Goal: Information Seeking & Learning: Find specific fact

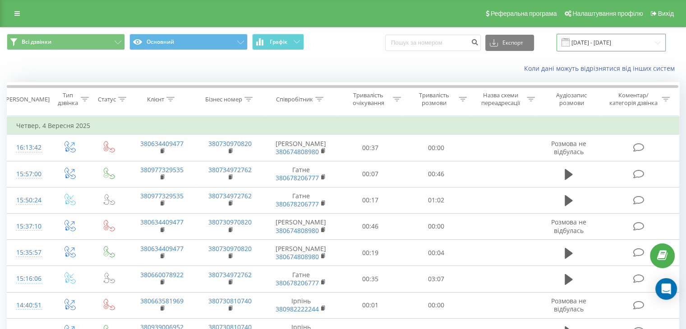
click at [636, 51] on input "[DATE] - [DATE]" at bounding box center [611, 43] width 109 height 18
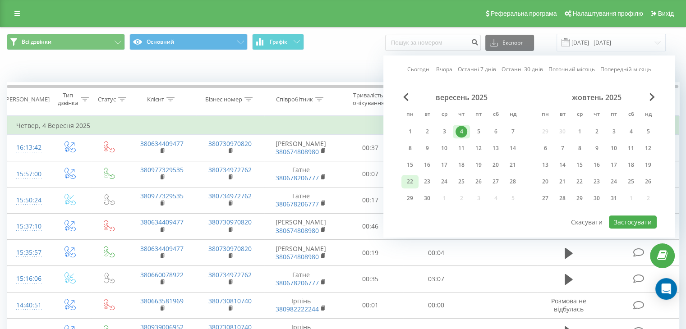
click at [405, 181] on div "22" at bounding box center [410, 182] width 12 height 12
click at [616, 217] on button "Застосувати" at bounding box center [633, 222] width 48 height 13
type input "[DATE] - [DATE]"
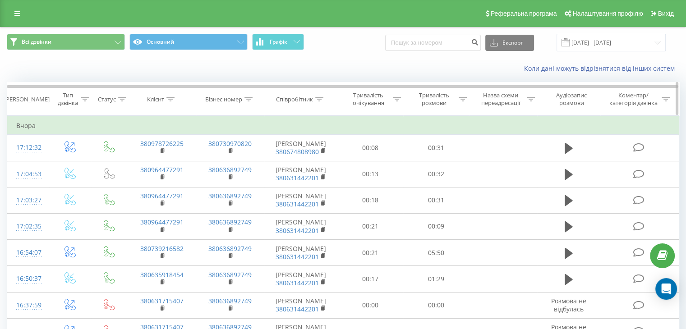
click at [325, 99] on div "Співробітник" at bounding box center [301, 100] width 74 height 8
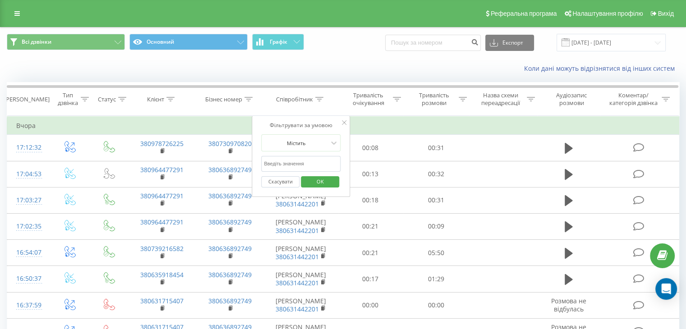
click at [319, 157] on input "text" at bounding box center [300, 164] width 79 height 16
type input "Гатне"
click at [315, 183] on span "OK" at bounding box center [320, 182] width 25 height 14
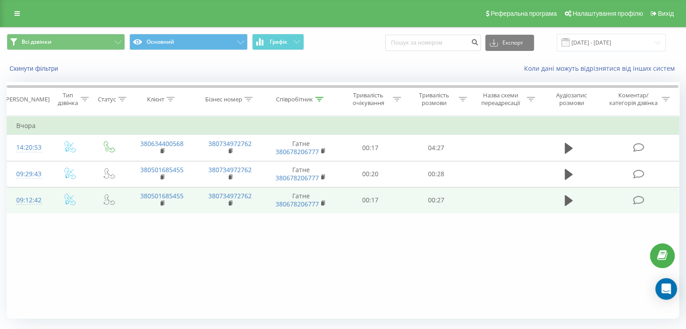
click at [46, 198] on td "09:12:42" at bounding box center [28, 200] width 42 height 26
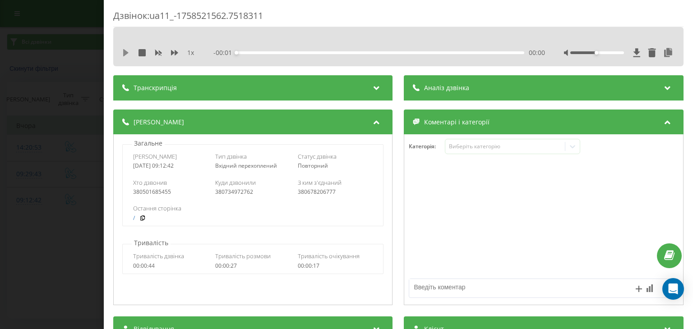
click at [124, 55] on icon at bounding box center [125, 52] width 5 height 7
click at [663, 53] on icon at bounding box center [668, 52] width 11 height 9
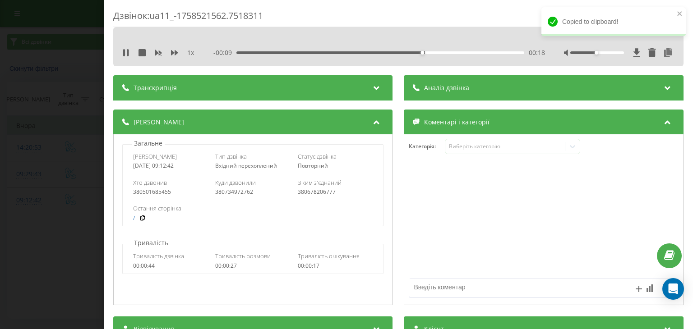
scroll to position [90, 0]
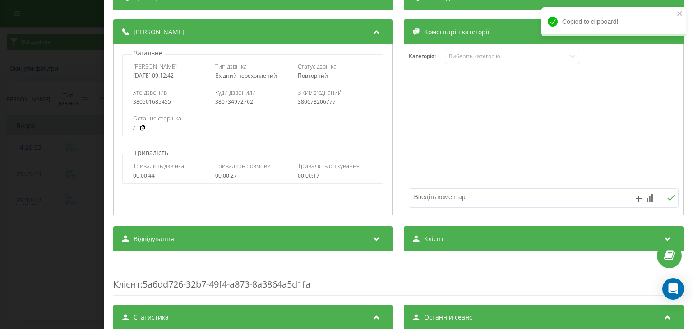
click at [455, 249] on div "Клієнт" at bounding box center [543, 238] width 279 height 25
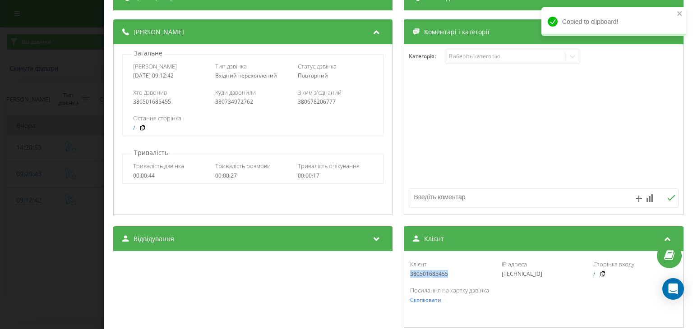
drag, startPoint x: 450, startPoint y: 276, endPoint x: 402, endPoint y: 278, distance: 47.4
click at [404, 278] on div "Клієнт 380501685455 IP адреса [TECHNICAL_ID] Сторінка входу / Посилання на карт…" at bounding box center [543, 289] width 279 height 77
copy div "380501685455"
click at [29, 152] on div "Дзвінок : ua11_-1758521562.7518311 1 x 00:00 00:27 00:27 Транскрипція Для AI-ан…" at bounding box center [346, 164] width 693 height 329
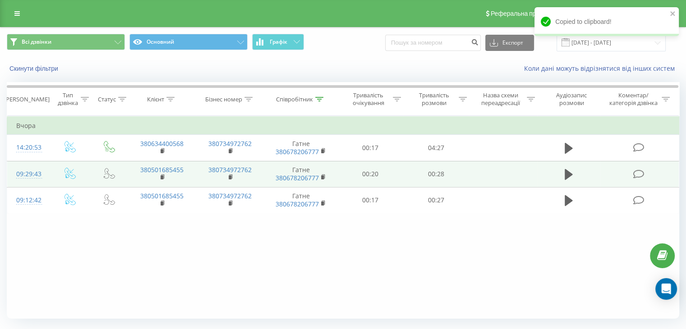
click at [45, 170] on td "09:29:43" at bounding box center [28, 174] width 42 height 26
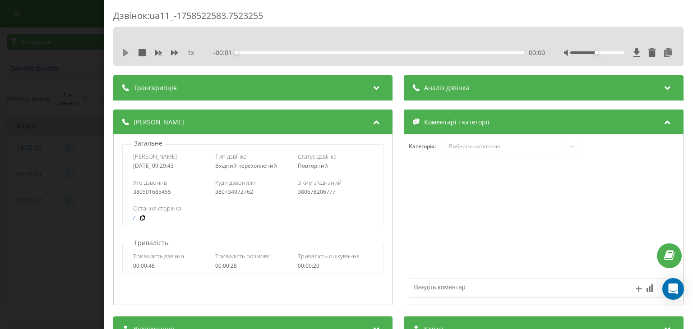
click at [128, 51] on icon at bounding box center [125, 52] width 7 height 7
click at [663, 53] on icon at bounding box center [668, 52] width 11 height 9
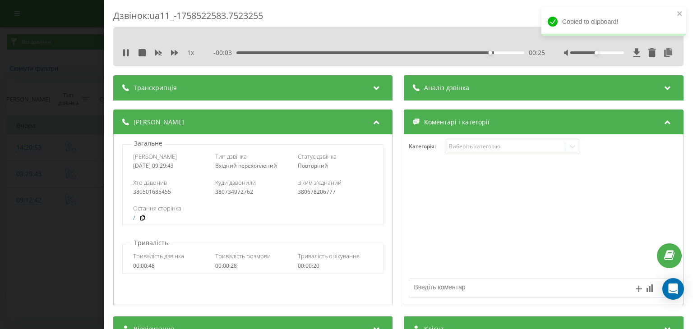
click at [43, 120] on div "Дзвінок : ua11_-1758522583.7523255 1 x - 00:03 00:25 00:25 Транскрипція Для AI-…" at bounding box center [346, 164] width 693 height 329
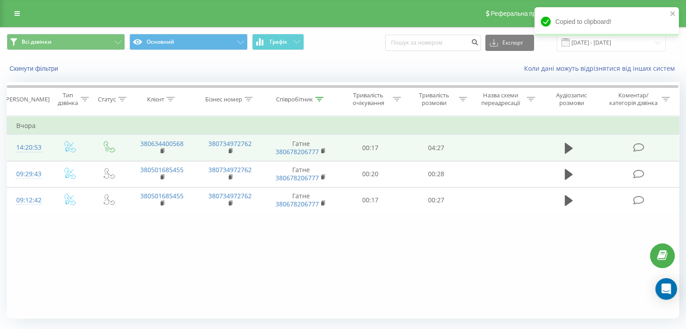
click at [51, 144] on td at bounding box center [70, 148] width 42 height 26
click at [57, 147] on td at bounding box center [70, 148] width 42 height 26
click at [49, 145] on td at bounding box center [70, 148] width 42 height 26
click at [42, 143] on td "14:20:53" at bounding box center [28, 148] width 42 height 26
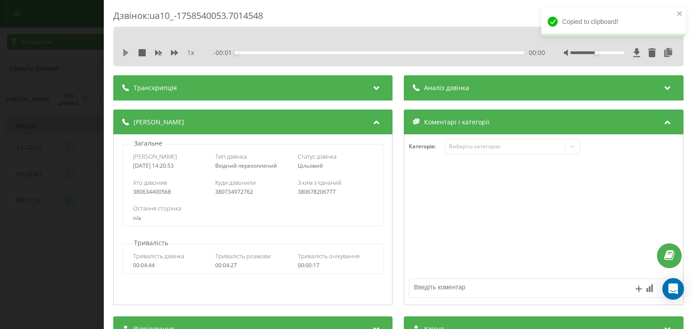
click at [126, 52] on icon at bounding box center [125, 52] width 5 height 7
click at [663, 50] on icon at bounding box center [668, 52] width 11 height 9
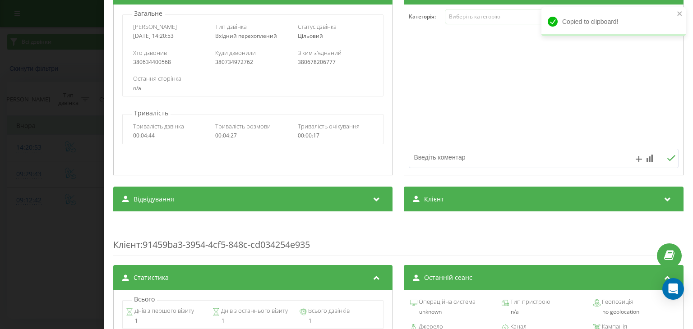
scroll to position [135, 0]
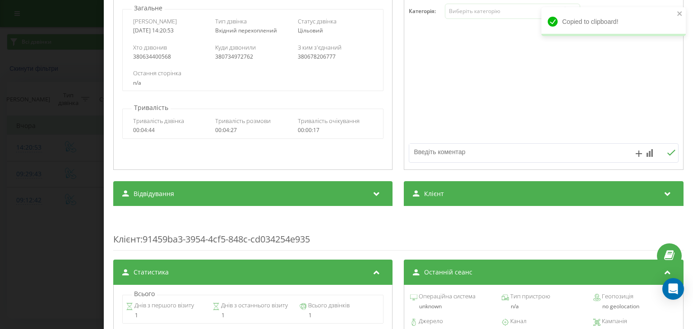
click at [431, 184] on div "Клієнт" at bounding box center [543, 193] width 279 height 25
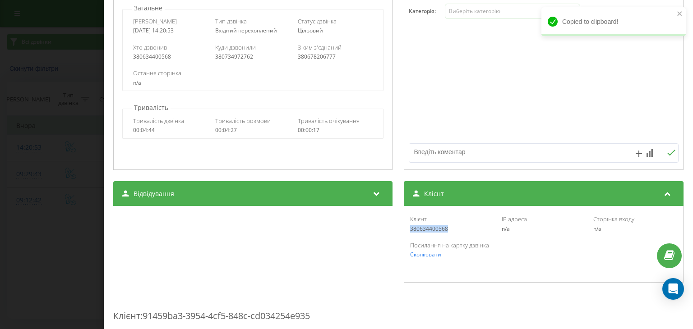
drag, startPoint x: 449, startPoint y: 231, endPoint x: 408, endPoint y: 230, distance: 41.5
click at [410, 230] on div "380634400568" at bounding box center [451, 229] width 83 height 6
copy div "380634400568"
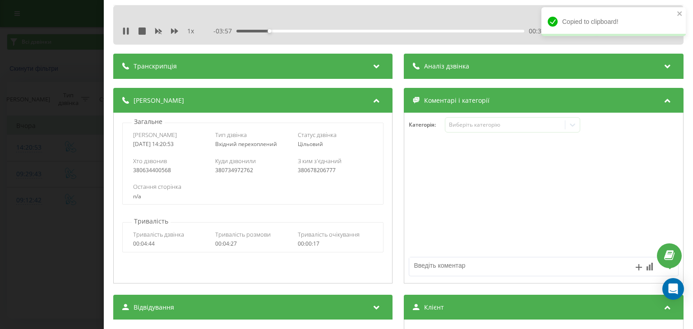
scroll to position [0, 0]
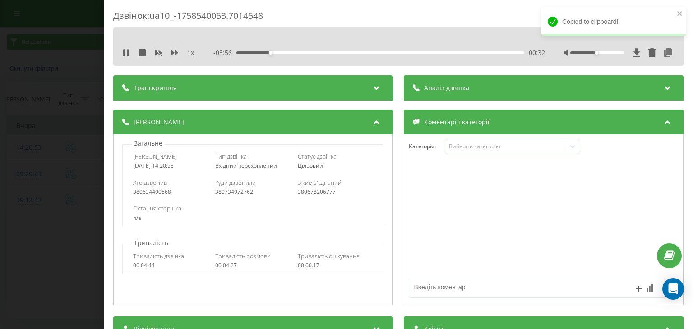
click at [175, 47] on div "1 x - 03:56 00:32 00:32" at bounding box center [398, 53] width 557 height 14
click at [175, 47] on div "1 x - 03:55 00:32 00:32" at bounding box center [398, 53] width 557 height 14
click at [174, 51] on icon at bounding box center [174, 52] width 7 height 7
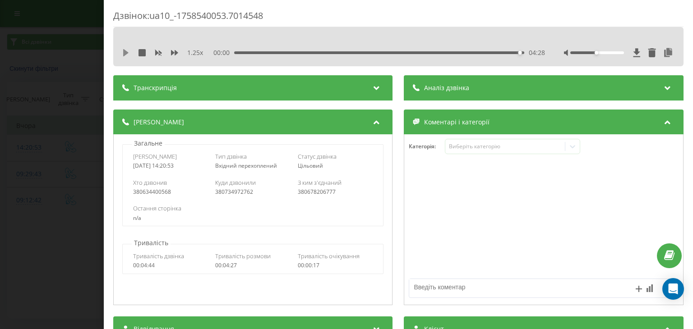
click at [125, 51] on icon at bounding box center [125, 52] width 5 height 7
click at [236, 54] on div "00:00 04:28 04:28" at bounding box center [379, 52] width 331 height 9
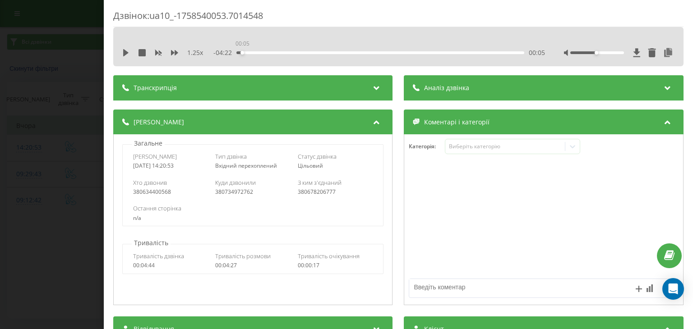
click at [239, 52] on div "00:05" at bounding box center [380, 52] width 287 height 3
click at [249, 51] on div "00:05" at bounding box center [380, 52] width 287 height 3
click at [129, 54] on icon at bounding box center [125, 52] width 7 height 7
click at [63, 111] on div "Дзвінок : ua10_-1758540053.7014548 1.25 x - 04:14 00:14 00:14 Транскрипція Для …" at bounding box center [346, 164] width 693 height 329
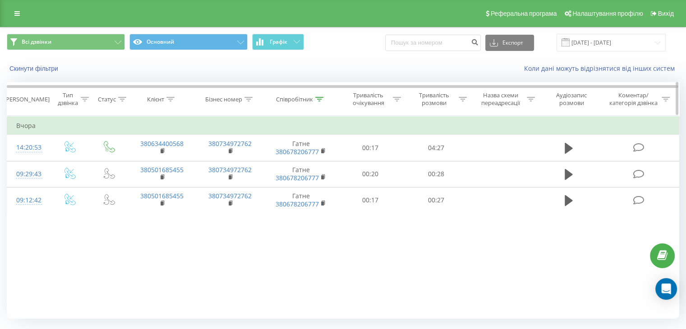
click at [320, 98] on icon at bounding box center [319, 99] width 8 height 5
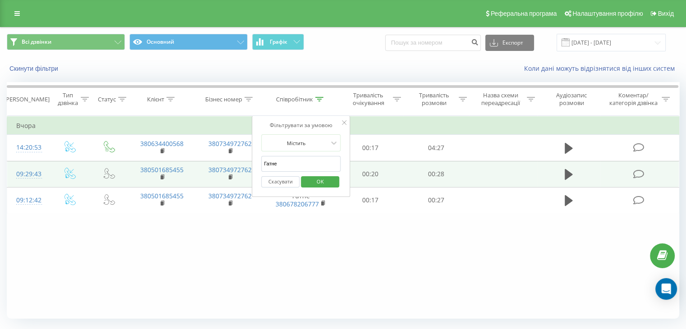
drag, startPoint x: 298, startPoint y: 158, endPoint x: 246, endPoint y: 163, distance: 51.7
click at [247, 163] on table "Фільтрувати за умовою Дорівнює Введіть значення Скасувати OK Фільтрувати за умо…" at bounding box center [343, 165] width 672 height 98
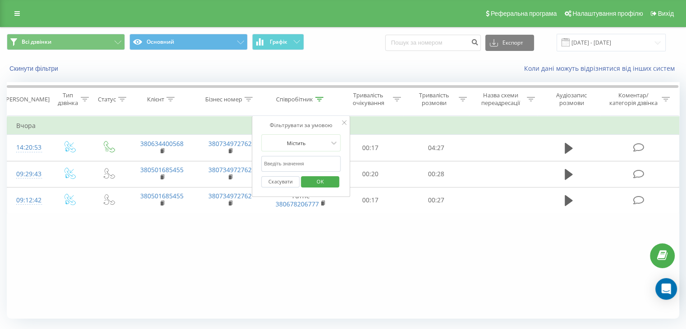
click at [305, 163] on input "text" at bounding box center [300, 164] width 79 height 16
click at [318, 179] on span "OK" at bounding box center [320, 182] width 25 height 14
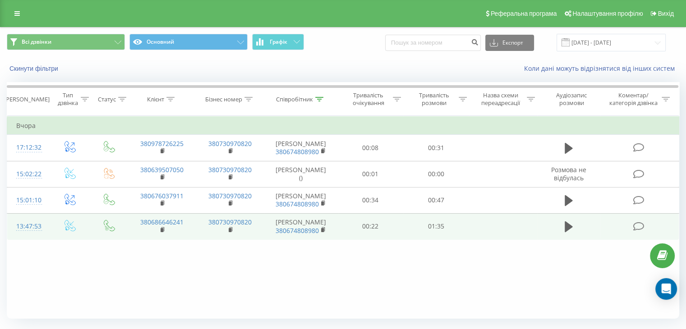
click at [49, 226] on td at bounding box center [70, 226] width 42 height 26
click at [45, 219] on td "13:47:53" at bounding box center [28, 226] width 42 height 26
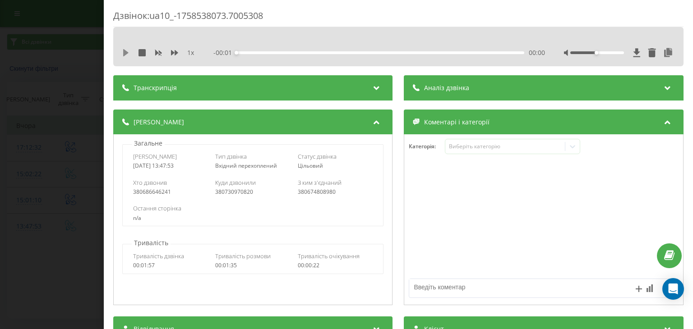
click at [128, 52] on icon at bounding box center [125, 52] width 7 height 7
drag, startPoint x: 290, startPoint y: 51, endPoint x: 221, endPoint y: 59, distance: 69.9
click at [221, 59] on div "1 x - 01:22 00:12 00:12" at bounding box center [398, 53] width 557 height 14
drag, startPoint x: 590, startPoint y: 52, endPoint x: 609, endPoint y: 52, distance: 18.9
click at [609, 52] on div at bounding box center [597, 52] width 54 height 3
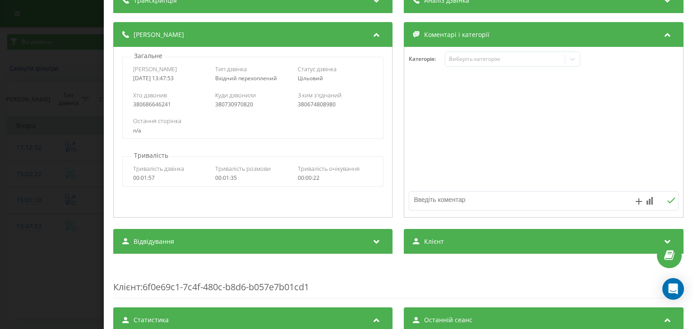
scroll to position [90, 0]
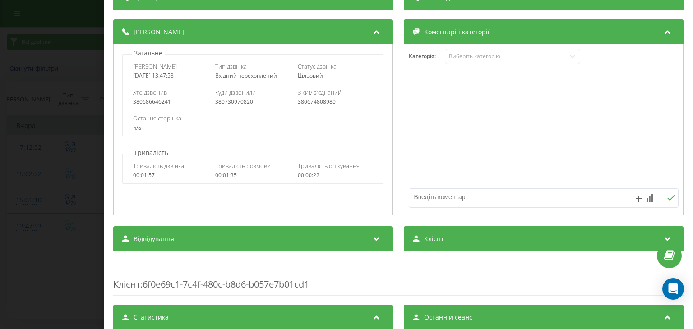
click at [461, 239] on div "Клієнт" at bounding box center [543, 238] width 279 height 25
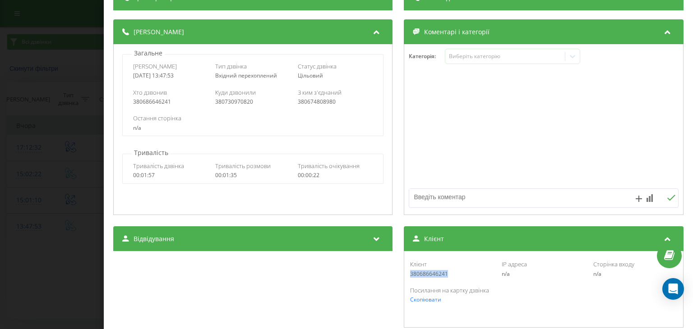
drag, startPoint x: 447, startPoint y: 274, endPoint x: 407, endPoint y: 274, distance: 40.1
click at [410, 274] on div "380686646241" at bounding box center [451, 274] width 83 height 6
copy div "380686646241"
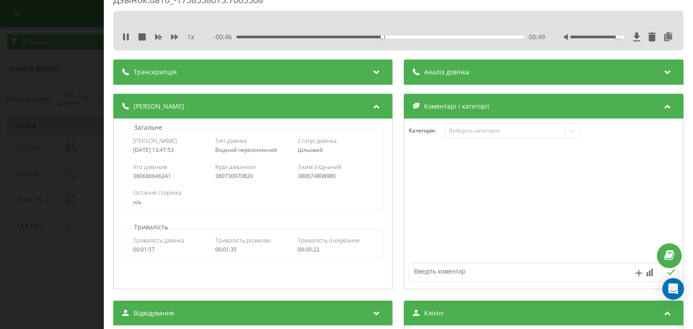
scroll to position [0, 0]
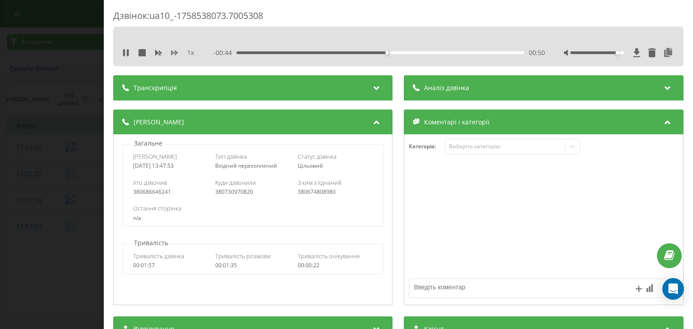
click at [173, 53] on icon at bounding box center [174, 52] width 7 height 5
click at [663, 49] on icon at bounding box center [668, 52] width 11 height 9
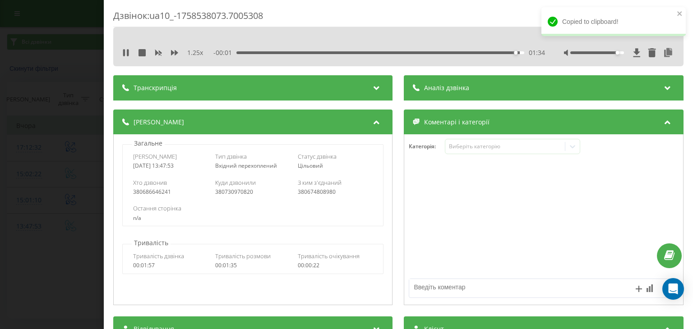
click at [67, 209] on div "Дзвінок : ua10_-1758538073.7005308 1.25 x - 00:01 01:34 01:34 Транскрипція Для …" at bounding box center [346, 164] width 693 height 329
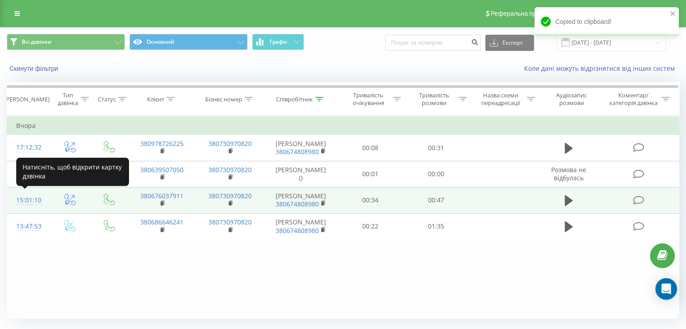
click at [43, 197] on td "15:01:10" at bounding box center [28, 200] width 42 height 26
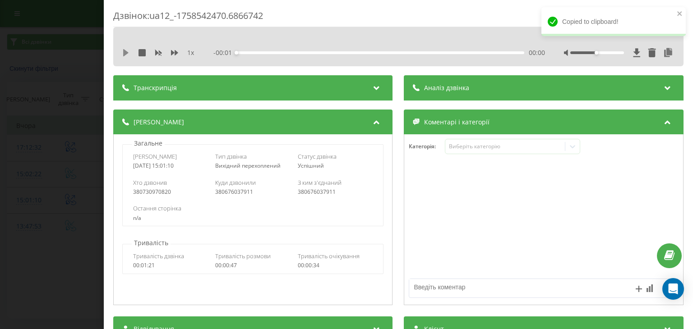
click at [126, 52] on icon at bounding box center [125, 52] width 5 height 7
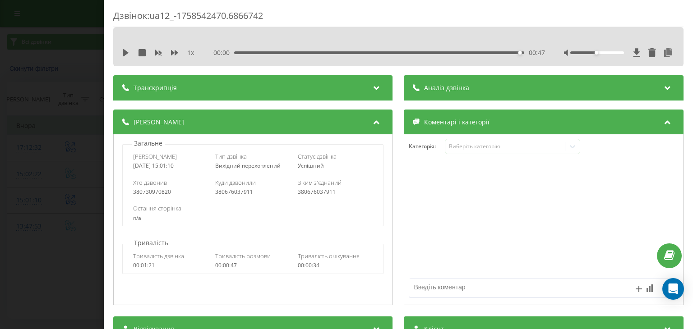
click at [57, 168] on div "Дзвінок : ua12_-1758542470.6866742 1 x 00:00 00:47 00:47 Транскрипція Для AI-ан…" at bounding box center [346, 164] width 693 height 329
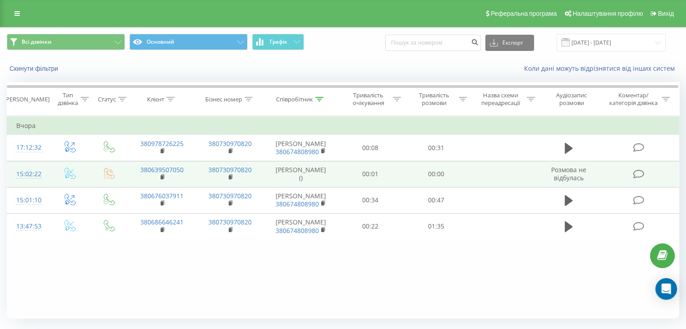
click at [47, 171] on td "15:02:22" at bounding box center [28, 174] width 42 height 26
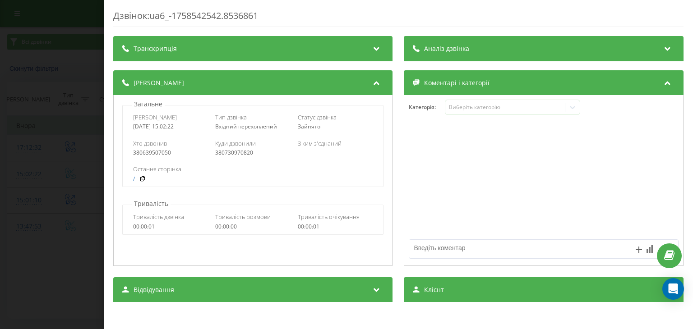
click at [72, 122] on div "Дзвінок : ua6_-1758542542.8536861 Транскрипція Для AI-аналізу майбутніх дзвінкі…" at bounding box center [346, 164] width 693 height 329
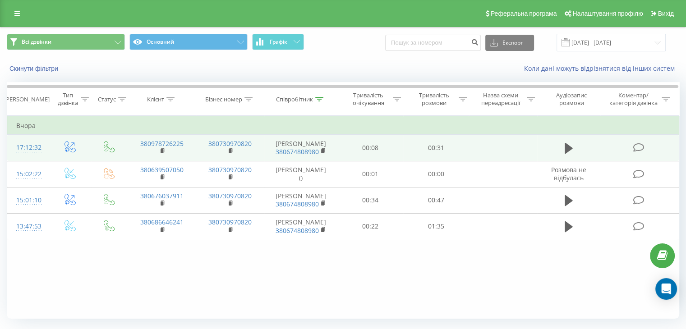
click at [46, 150] on td "17:12:32" at bounding box center [28, 148] width 42 height 26
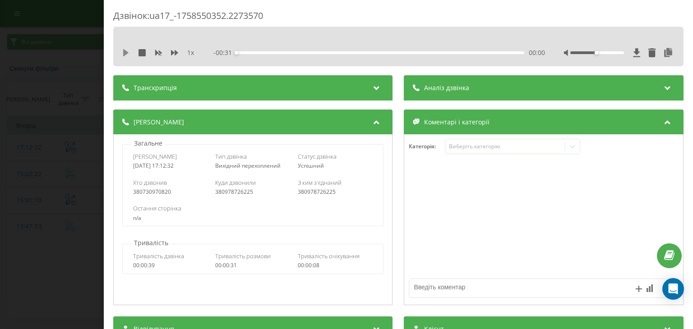
click at [124, 53] on icon at bounding box center [125, 52] width 5 height 7
click at [663, 53] on icon at bounding box center [668, 52] width 11 height 9
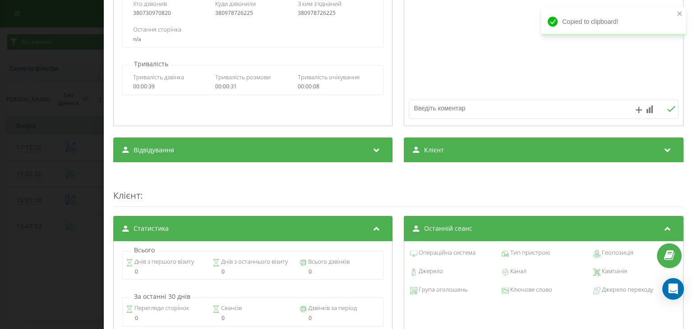
scroll to position [180, 0]
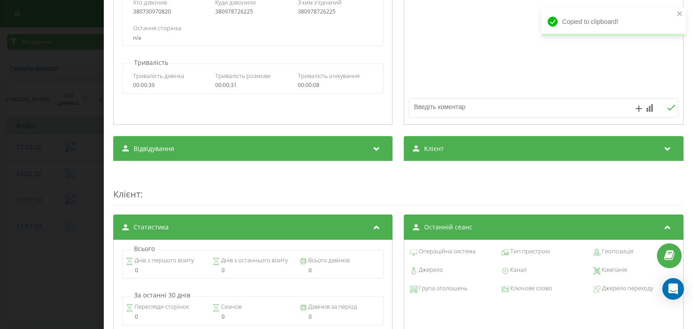
click at [464, 161] on div "Транскрипція Для AI-аналізу майбутніх дзвінків налаштуйте та активуйте профіль …" at bounding box center [398, 191] width 570 height 593
click at [452, 150] on div "Клієнт" at bounding box center [543, 148] width 279 height 25
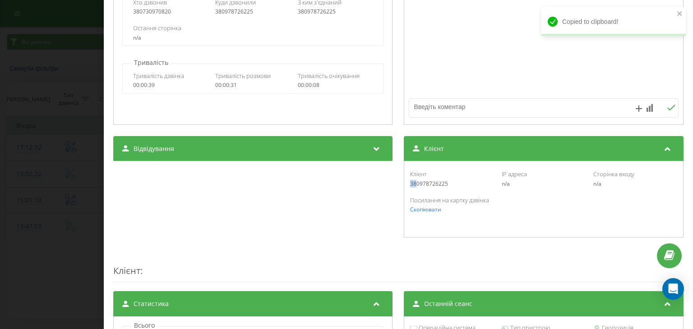
drag, startPoint x: 449, startPoint y: 178, endPoint x: 413, endPoint y: 184, distance: 36.6
click at [413, 184] on div "Клієнт 380978726225" at bounding box center [451, 178] width 83 height 17
click at [442, 185] on div "380978726225" at bounding box center [451, 184] width 83 height 6
drag, startPoint x: 455, startPoint y: 185, endPoint x: 404, endPoint y: 184, distance: 51.4
click at [404, 184] on div "Клієнт 380978726225 IP адреса n/a Сторінка входу n/a Посилання на картку дзвінк…" at bounding box center [543, 199] width 279 height 77
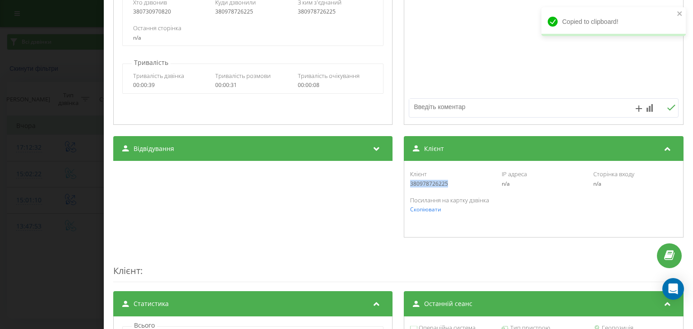
copy div "380978726225"
click at [0, 175] on div "Дзвінок : ua17_-1758550352.2273570 1 x 00:00 00:31 00:31 Транскрипція Для AI-ан…" at bounding box center [346, 164] width 693 height 329
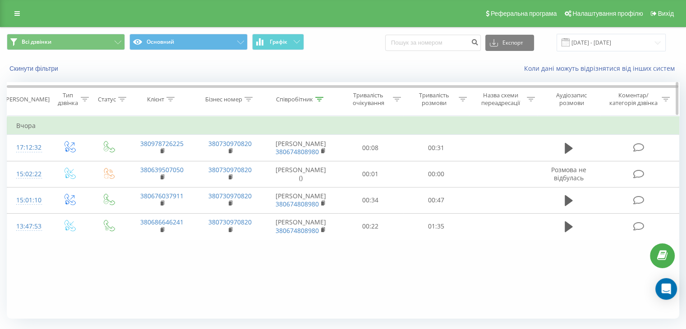
click at [321, 98] on icon at bounding box center [319, 99] width 8 height 5
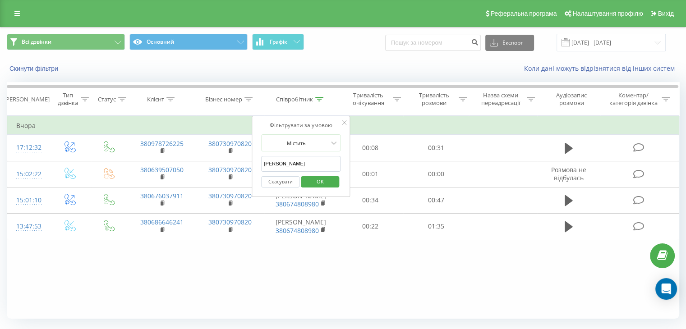
click at [311, 165] on input "[PERSON_NAME]" at bounding box center [300, 164] width 79 height 16
type input "С"
click at [311, 165] on input "text" at bounding box center [300, 164] width 79 height 16
type input "Бровари"
click at [314, 184] on span "OK" at bounding box center [320, 182] width 25 height 14
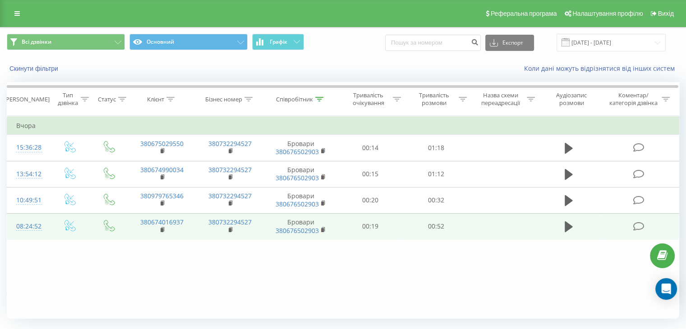
click at [46, 219] on td "08:24:52" at bounding box center [28, 226] width 42 height 26
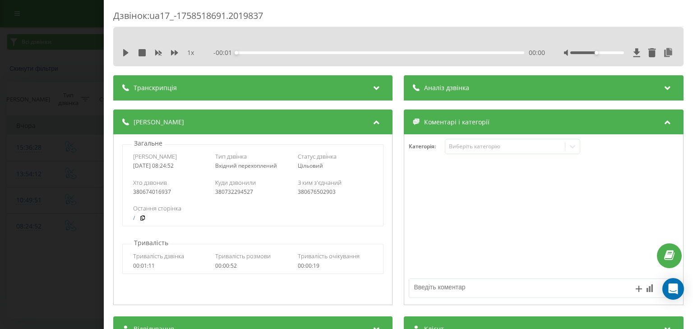
click at [122, 52] on div "1 x - 00:01 00:00 00:00" at bounding box center [398, 53] width 557 height 14
click at [124, 53] on icon at bounding box center [125, 52] width 5 height 7
click at [663, 55] on icon at bounding box center [668, 52] width 11 height 9
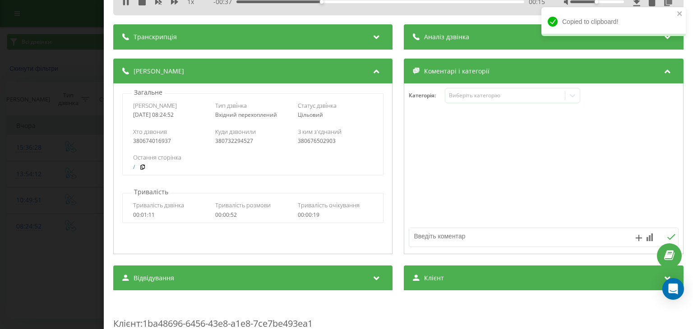
scroll to position [90, 0]
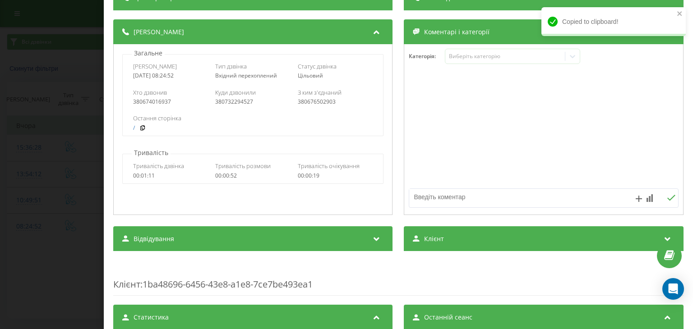
click at [453, 248] on div "Клієнт" at bounding box center [543, 238] width 279 height 25
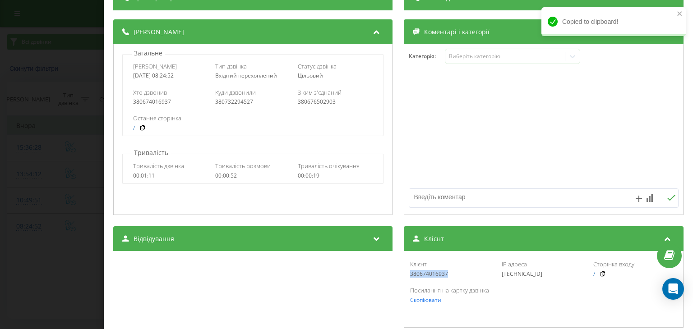
drag, startPoint x: 437, startPoint y: 276, endPoint x: 408, endPoint y: 275, distance: 28.9
click at [409, 275] on div "Клієнт 380674016937 IP адреса [TECHNICAL_ID] Сторінка входу /" at bounding box center [543, 269] width 269 height 26
copy div "380674016937"
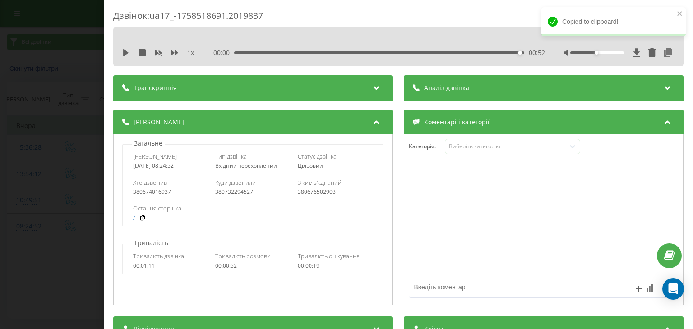
drag, startPoint x: 473, startPoint y: 52, endPoint x: 450, endPoint y: 53, distance: 23.0
click at [473, 52] on div "00:52" at bounding box center [380, 52] width 290 height 3
click at [129, 49] on icon at bounding box center [125, 52] width 7 height 7
drag, startPoint x: 31, startPoint y: 143, endPoint x: 43, endPoint y: 152, distance: 16.1
click at [31, 143] on div "Дзвінок : ua17_-1758518691.2019837 1 x 00:00 00:52 00:52 Транскрипція Для AI-ан…" at bounding box center [346, 164] width 693 height 329
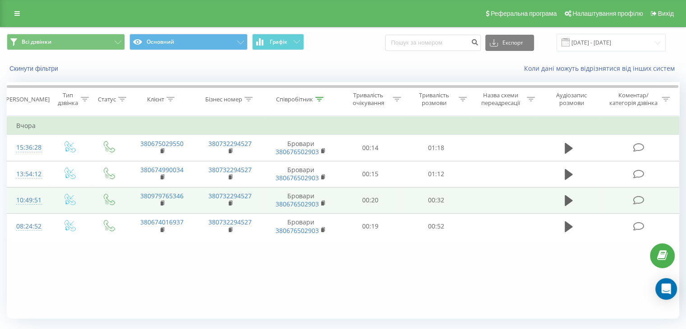
click at [45, 197] on td "10:49:51" at bounding box center [28, 200] width 42 height 26
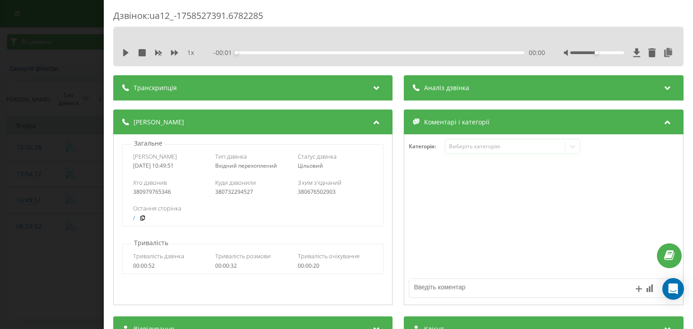
click at [127, 49] on icon at bounding box center [125, 52] width 7 height 7
click at [663, 49] on icon at bounding box center [668, 52] width 11 height 9
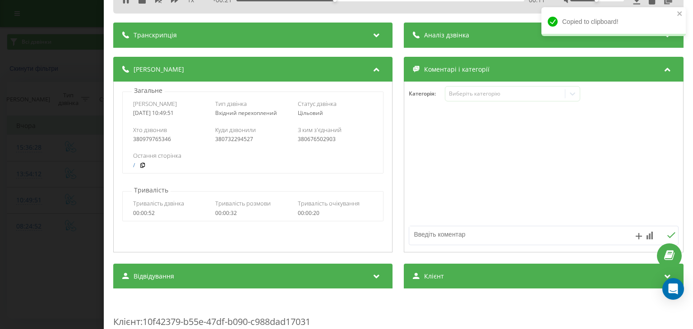
scroll to position [90, 0]
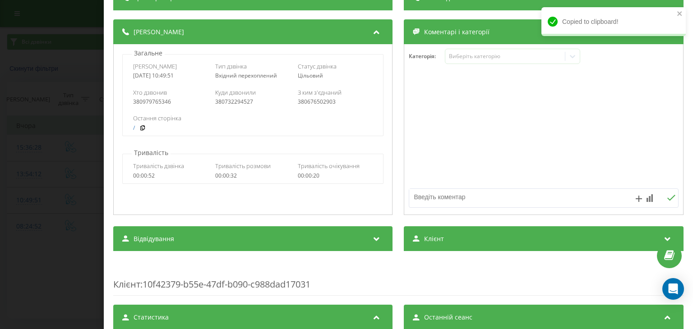
click at [451, 241] on div "Клієнт" at bounding box center [543, 238] width 279 height 25
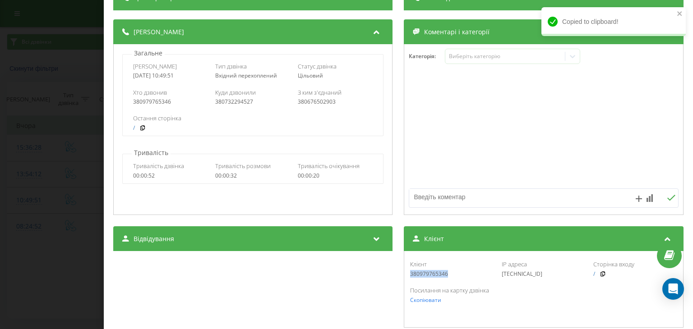
drag, startPoint x: 447, startPoint y: 272, endPoint x: 406, endPoint y: 276, distance: 41.2
click at [409, 276] on div "Клієнт 380979765346 IP адреса [TECHNICAL_ID] Сторінка входу /" at bounding box center [543, 269] width 269 height 26
copy div "380979765346"
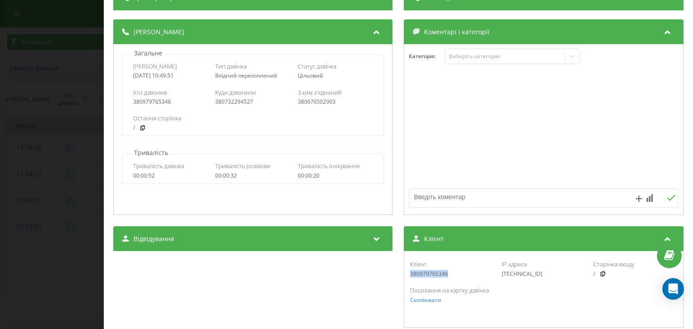
click at [65, 128] on div "Дзвінок : ua12_-1758527391.6782285 1 x - 00:00 00:32 00:32 Транскрипція Для AI-…" at bounding box center [346, 164] width 693 height 329
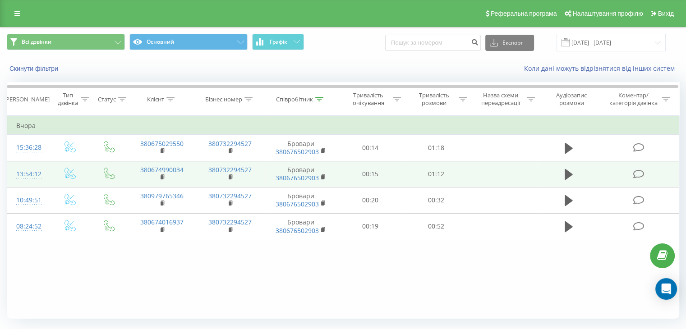
drag, startPoint x: 52, startPoint y: 168, endPoint x: 47, endPoint y: 169, distance: 5.0
click at [51, 169] on td at bounding box center [70, 174] width 42 height 26
click at [47, 169] on td "13:54:12" at bounding box center [28, 174] width 42 height 26
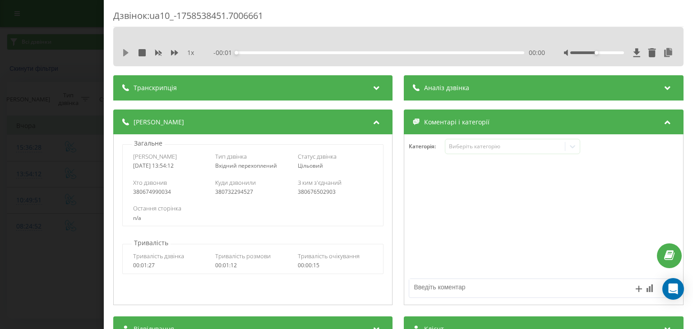
click at [128, 55] on icon at bounding box center [125, 52] width 7 height 7
drag, startPoint x: 657, startPoint y: 57, endPoint x: 686, endPoint y: 55, distance: 28.5
click at [663, 56] on icon at bounding box center [668, 52] width 11 height 9
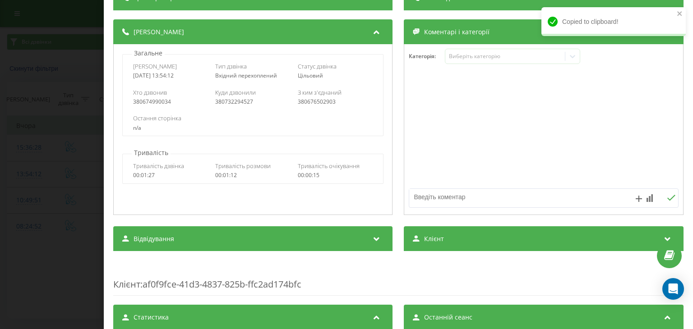
click at [447, 232] on div "Клієнт" at bounding box center [543, 238] width 279 height 25
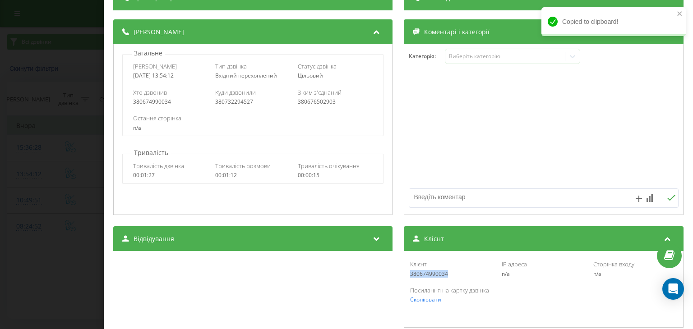
drag, startPoint x: 443, startPoint y: 276, endPoint x: 405, endPoint y: 276, distance: 38.8
click at [405, 276] on div "Клієнт 380674990034 IP адреса n/a Сторінка входу n/a Посилання на картку дзвінк…" at bounding box center [543, 289] width 279 height 77
copy div "380674990034"
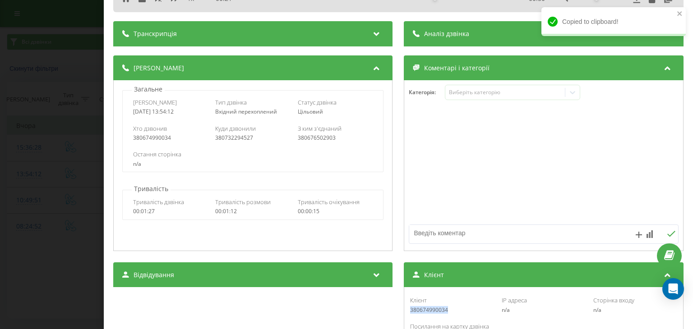
scroll to position [0, 0]
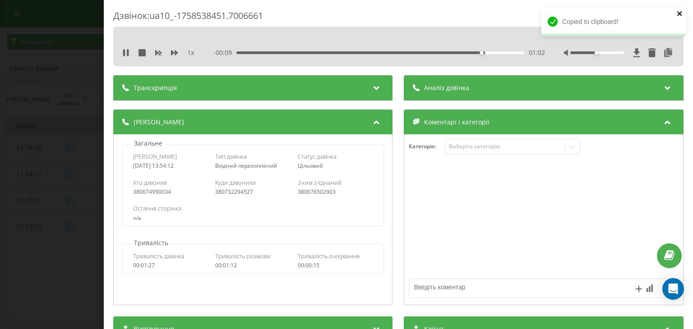
click at [678, 15] on icon "close" at bounding box center [679, 13] width 5 height 5
click at [40, 73] on div "Дзвінок : ua10_-1758538451.7006661 1 x - 00:04 01:07 01:07 Транскрипція Для AI-…" at bounding box center [346, 164] width 693 height 329
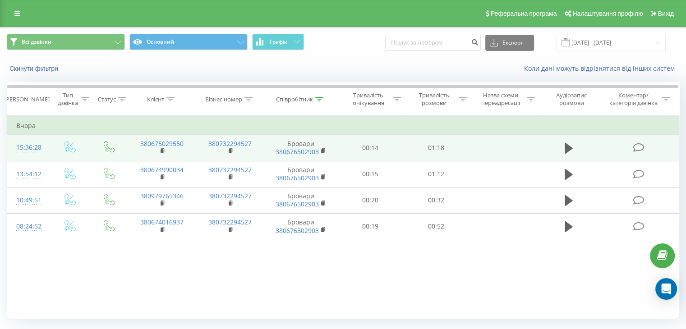
click at [47, 141] on td "15:36:28" at bounding box center [28, 148] width 42 height 26
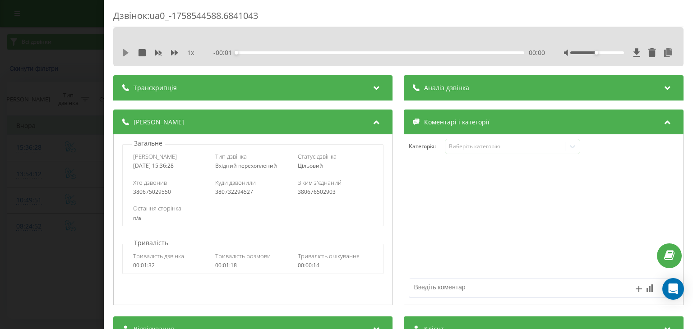
click at [125, 51] on icon at bounding box center [125, 52] width 5 height 7
click at [664, 55] on icon at bounding box center [668, 52] width 11 height 9
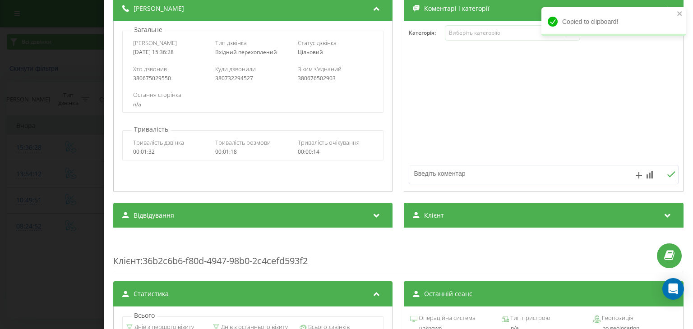
scroll to position [135, 0]
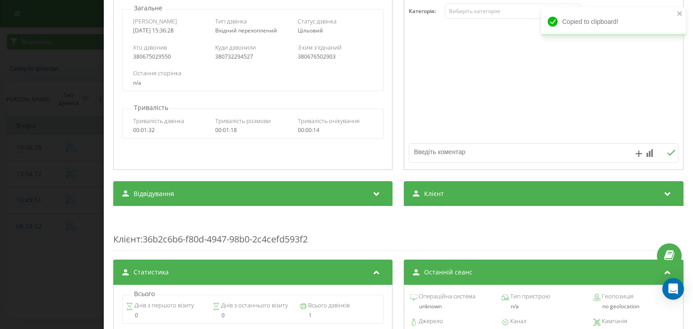
drag, startPoint x: 467, startPoint y: 195, endPoint x: 459, endPoint y: 215, distance: 21.2
click at [467, 195] on div "Клієнт" at bounding box center [543, 193] width 279 height 25
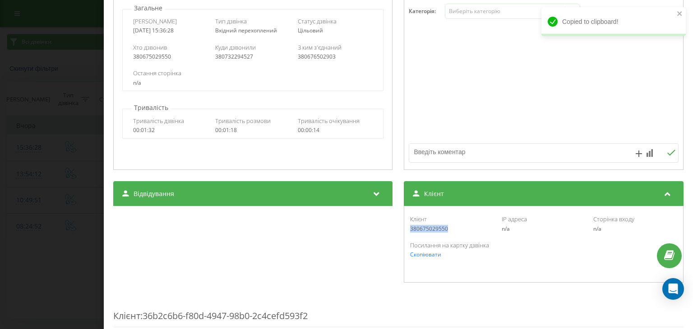
drag, startPoint x: 420, startPoint y: 233, endPoint x: 403, endPoint y: 232, distance: 17.2
click at [404, 232] on div "Клієнт 380675029550 IP адреса n/a Сторінка входу n/a Посилання на картку дзвінк…" at bounding box center [543, 244] width 279 height 77
copy div "380675029550"
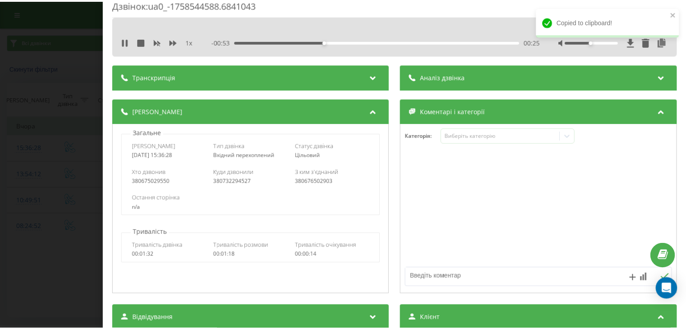
scroll to position [0, 0]
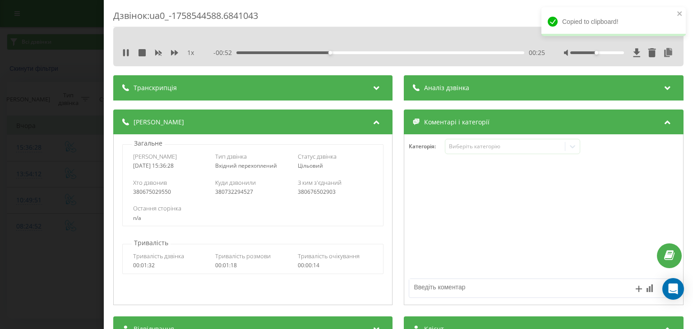
click at [175, 48] on div "1 x" at bounding box center [162, 52] width 81 height 9
click at [175, 53] on icon at bounding box center [174, 52] width 7 height 5
click at [410, 51] on div "00:48" at bounding box center [380, 52] width 287 height 3
click at [382, 51] on div "00:49" at bounding box center [380, 52] width 287 height 3
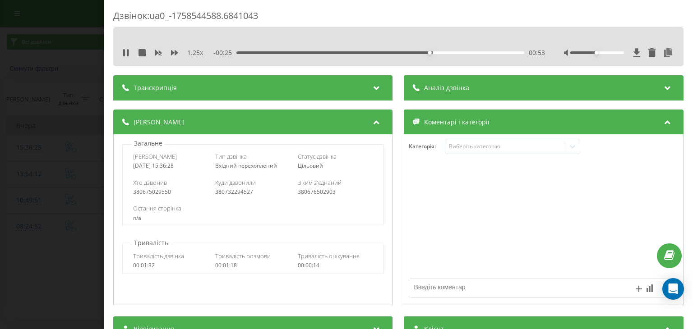
click at [451, 52] on div "00:53" at bounding box center [380, 52] width 287 height 3
click at [490, 53] on div "01:07" at bounding box center [380, 52] width 287 height 3
click at [505, 53] on div "01:12" at bounding box center [380, 52] width 287 height 3
click at [90, 79] on div "Дзвінок : ua0_-1758544588.6841043 1.25 x - 00:03 01:15 01:15 Транскрипція Для A…" at bounding box center [346, 164] width 693 height 329
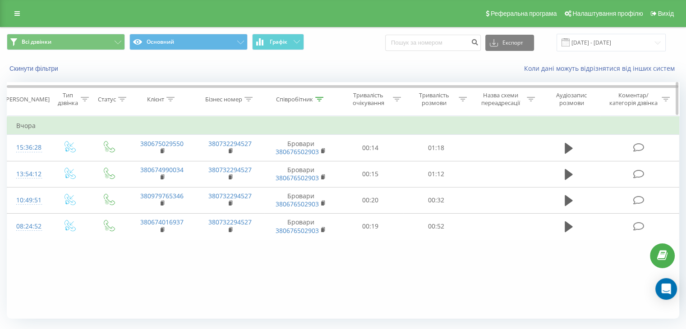
click at [323, 101] on div at bounding box center [319, 100] width 8 height 8
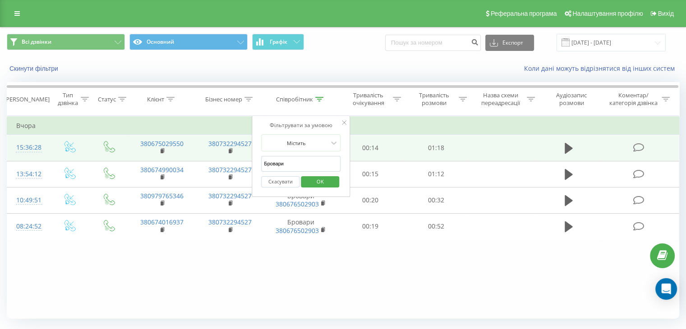
drag, startPoint x: 302, startPoint y: 164, endPoint x: 226, endPoint y: 154, distance: 75.9
click at [235, 159] on table "Фільтрувати за умовою Дорівнює Введіть значення Скасувати OK Фільтрувати за умо…" at bounding box center [343, 178] width 672 height 124
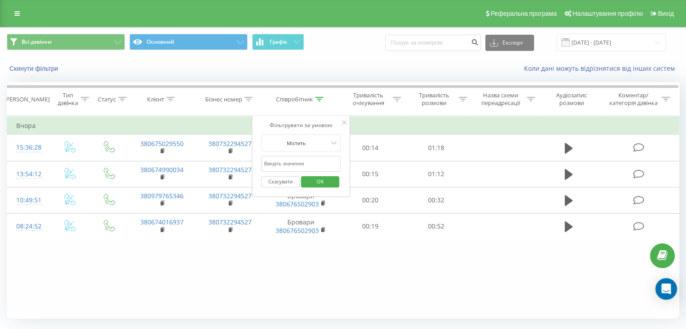
click at [289, 161] on input "text" at bounding box center [300, 164] width 79 height 16
type input "Ірпінь"
click at [319, 177] on span "OK" at bounding box center [320, 182] width 25 height 14
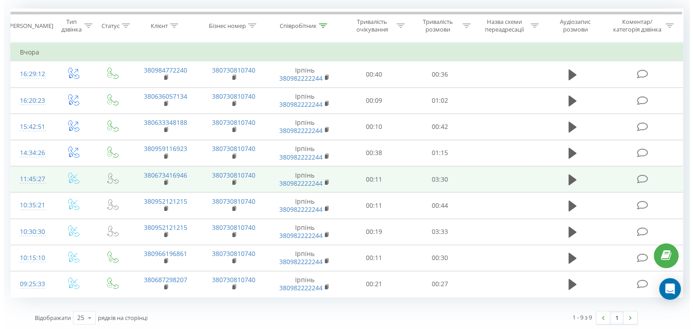
scroll to position [74, 0]
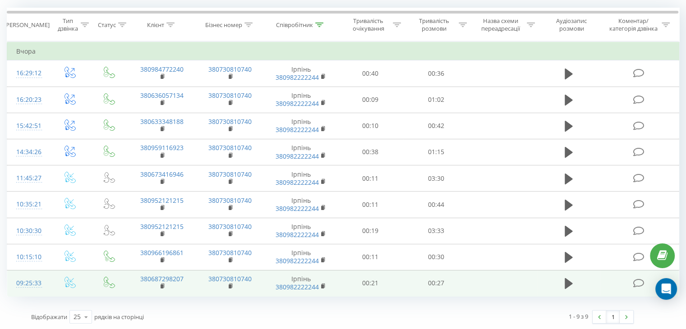
click at [42, 279] on td "09:25:33" at bounding box center [28, 283] width 42 height 26
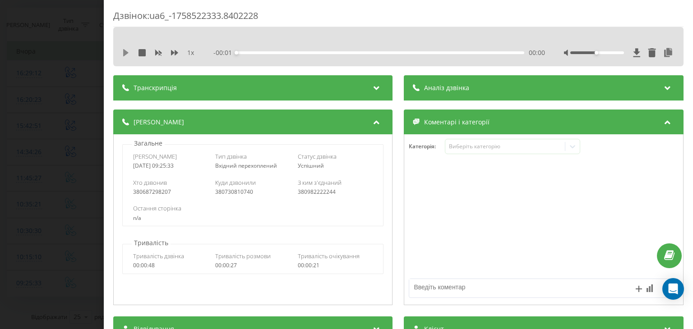
click at [126, 51] on icon at bounding box center [125, 52] width 5 height 7
click at [666, 53] on icon at bounding box center [668, 52] width 11 height 9
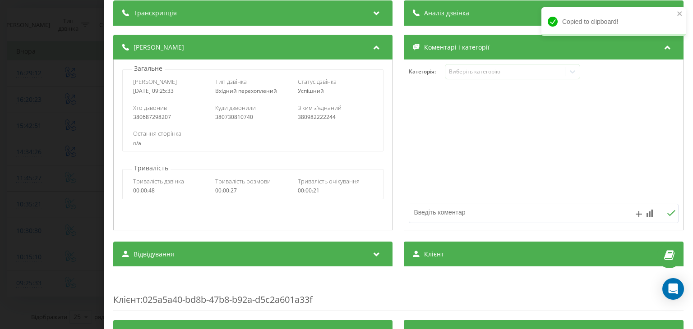
scroll to position [90, 0]
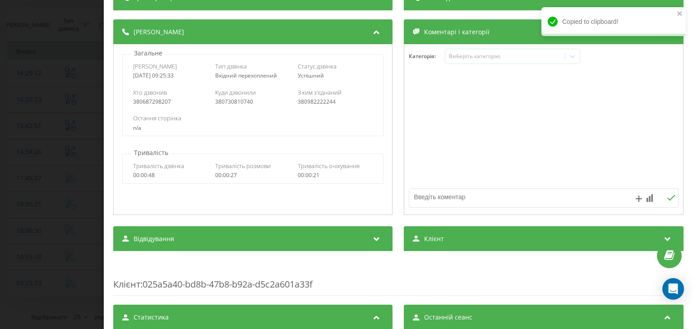
click at [462, 244] on div "Клієнт" at bounding box center [543, 238] width 279 height 25
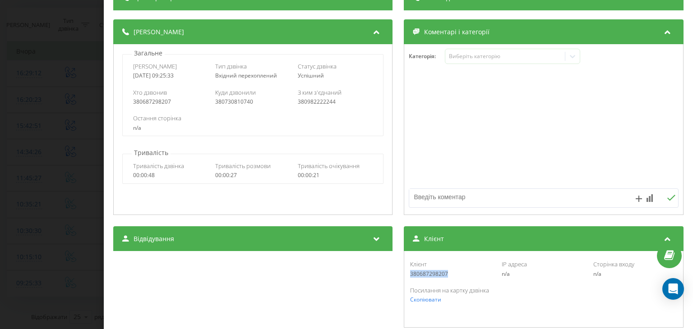
drag, startPoint x: 450, startPoint y: 274, endPoint x: 401, endPoint y: 277, distance: 48.8
click at [404, 277] on div "Клієнт 380687298207 IP адреса n/a Сторінка входу n/a Посилання на картку дзвінк…" at bounding box center [543, 289] width 279 height 77
copy div "380687298207"
click at [31, 204] on div "Дзвінок : ua6_-1758522333.8402228 1 x 00:00 00:28 00:28 Транскрипція Для AI-ана…" at bounding box center [346, 164] width 693 height 329
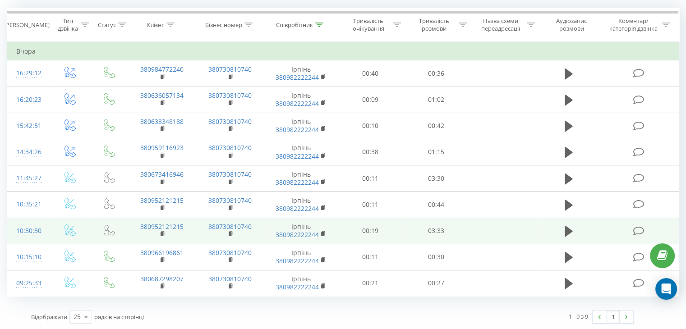
click at [54, 226] on td at bounding box center [70, 231] width 42 height 26
click at [51, 230] on td at bounding box center [70, 231] width 42 height 26
click at [48, 229] on td "10:30:30" at bounding box center [28, 231] width 42 height 26
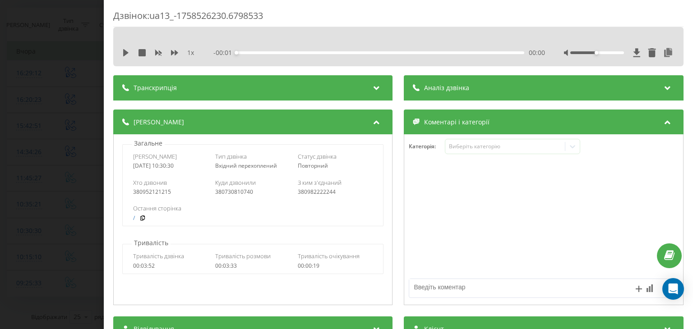
click at [127, 53] on icon at bounding box center [125, 52] width 5 height 7
drag, startPoint x: 662, startPoint y: 55, endPoint x: 656, endPoint y: 58, distance: 6.9
click at [663, 55] on icon at bounding box center [668, 52] width 11 height 9
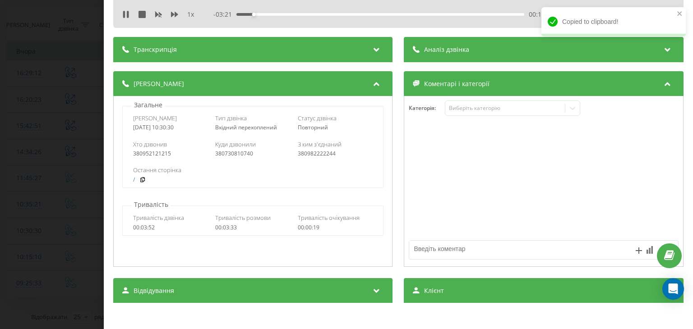
scroll to position [90, 0]
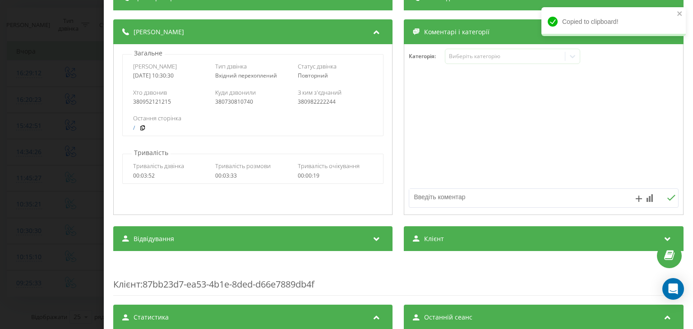
click at [474, 240] on div "Клієнт" at bounding box center [543, 238] width 279 height 25
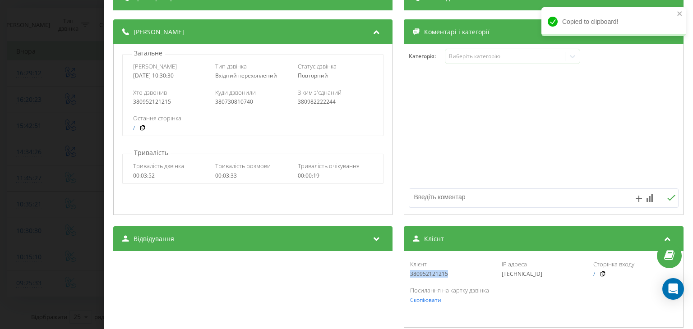
drag, startPoint x: 448, startPoint y: 278, endPoint x: 398, endPoint y: 276, distance: 50.1
click at [398, 276] on div "Відвідування Джерело n/a Канал n/a Кампанія n/a Група оголошень n/a Ключове сло…" at bounding box center [398, 277] width 570 height 102
copy div "380952121215"
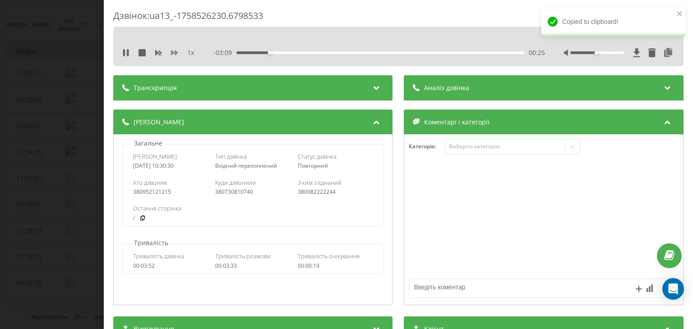
click at [174, 54] on icon at bounding box center [174, 52] width 7 height 7
click at [362, 55] on div "- 02:18 01:15 01:15" at bounding box center [379, 52] width 331 height 9
click at [359, 52] on div "01:16" at bounding box center [380, 52] width 287 height 3
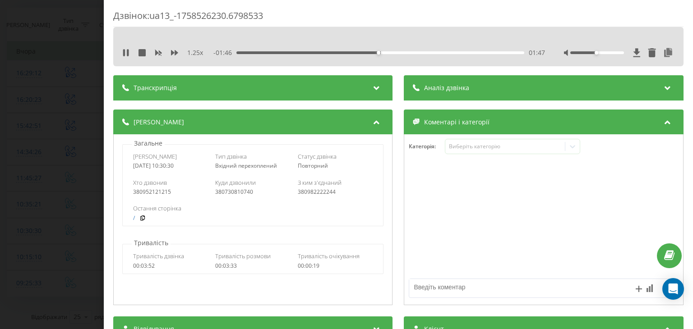
click at [388, 54] on div "- 01:46 01:47 01:47" at bounding box center [379, 52] width 331 height 9
click at [409, 48] on div "- 01:46 01:48 01:48" at bounding box center [379, 52] width 331 height 9
click at [404, 52] on div "01:48" at bounding box center [380, 52] width 287 height 3
click at [421, 51] on div "02:08" at bounding box center [380, 52] width 287 height 3
click at [460, 53] on div "02:20" at bounding box center [380, 52] width 287 height 3
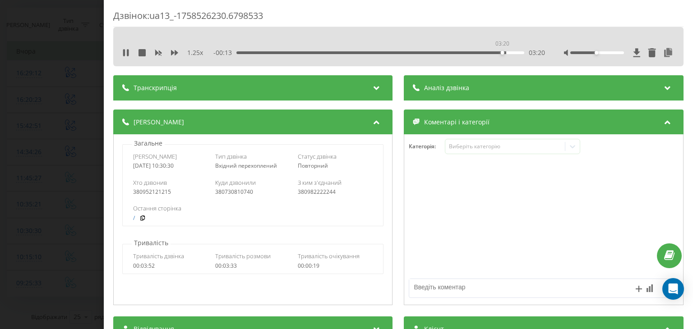
click at [502, 52] on div "03:20" at bounding box center [380, 52] width 287 height 3
click at [92, 134] on div "Дзвінок : ua13_-1758526230.6798533 1.25 x - 00:11 03:22 03:22 Транскрипція Для …" at bounding box center [346, 164] width 693 height 329
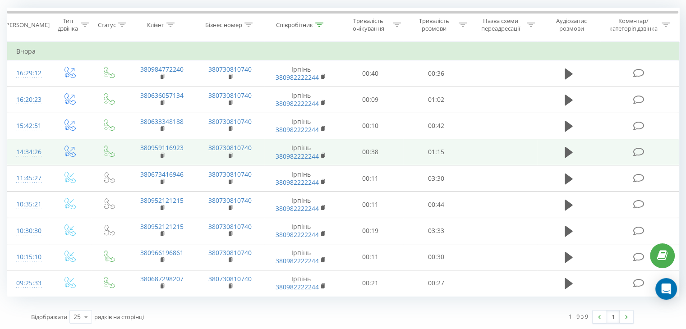
click at [47, 146] on td "14:34:26" at bounding box center [28, 152] width 42 height 26
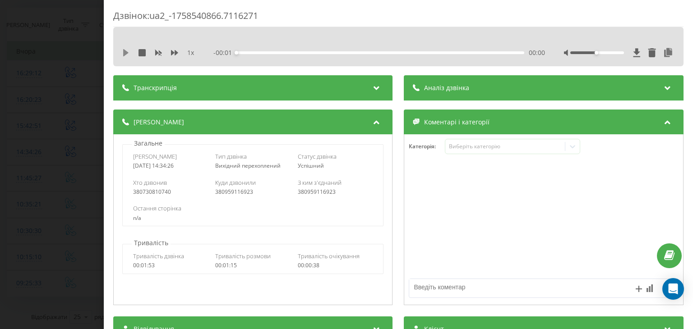
click at [126, 51] on icon at bounding box center [125, 52] width 5 height 7
click at [663, 48] on icon at bounding box center [668, 52] width 11 height 9
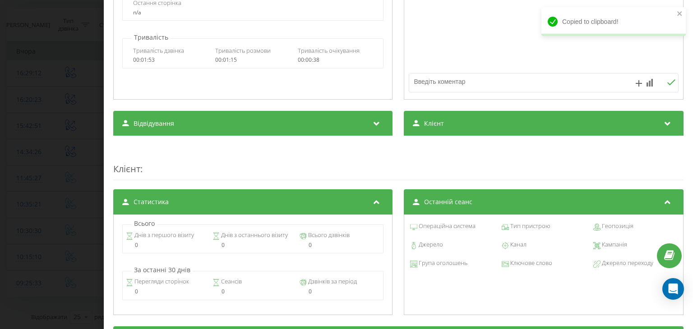
scroll to position [226, 0]
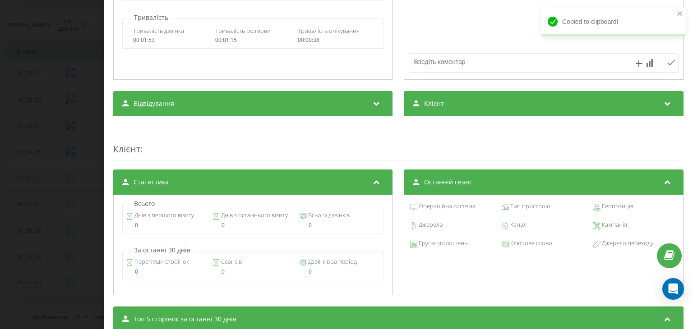
click at [439, 105] on span "Клієнт" at bounding box center [434, 103] width 20 height 9
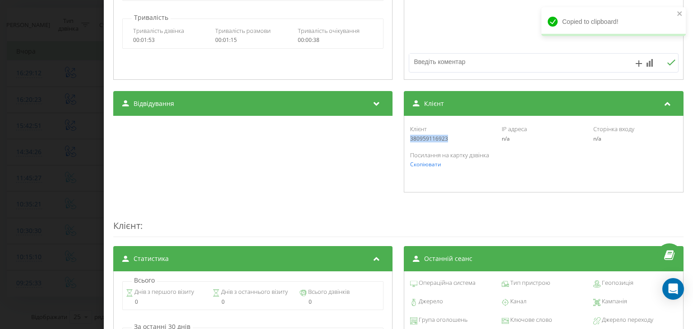
drag, startPoint x: 419, startPoint y: 139, endPoint x: 400, endPoint y: 139, distance: 18.5
click at [404, 139] on div "Клієнт 380959116923 IP адреса n/a Сторінка входу n/a Посилання на картку дзвінк…" at bounding box center [543, 154] width 279 height 77
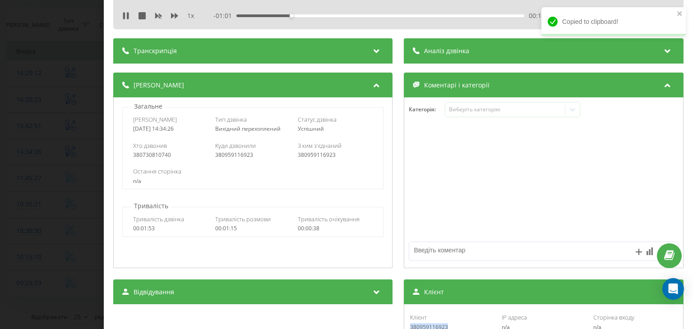
scroll to position [0, 0]
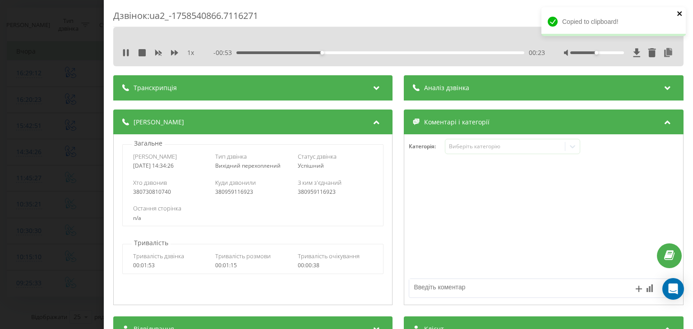
click at [678, 16] on icon "close" at bounding box center [680, 13] width 6 height 7
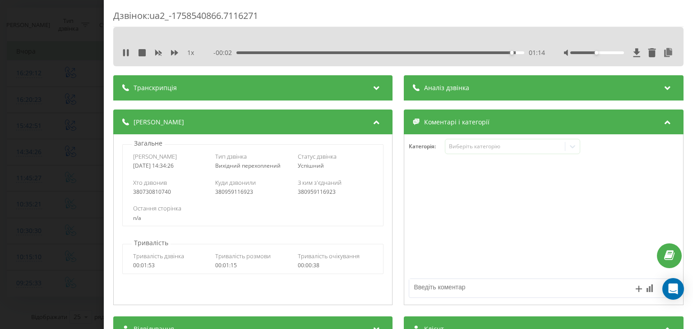
click at [53, 110] on div "Дзвінок : ua2_-1758540866.7116271 1 x - 00:02 01:14 01:14 Транскрипція Для AI-а…" at bounding box center [346, 164] width 693 height 329
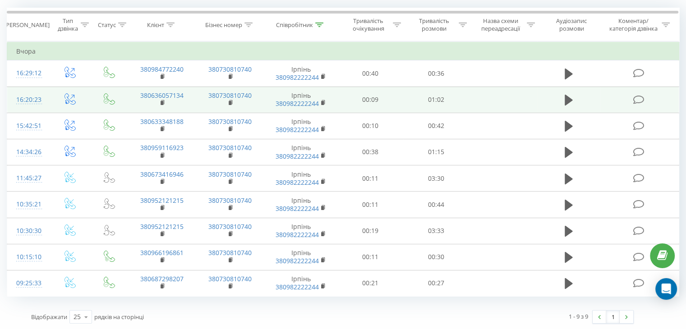
click at [45, 94] on td "16:20:23" at bounding box center [28, 100] width 42 height 26
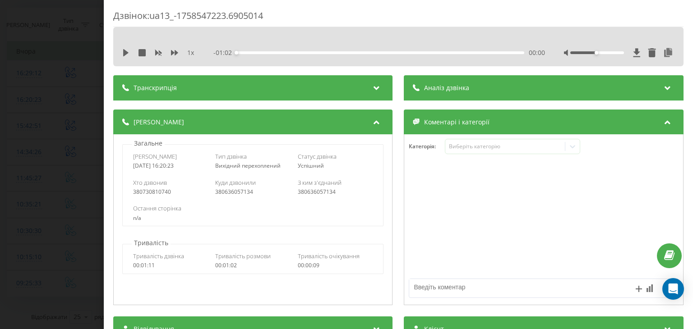
click at [126, 42] on div "1 x - 01:02 00:00 00:00" at bounding box center [398, 46] width 570 height 39
click at [127, 56] on div "1 x" at bounding box center [162, 52] width 81 height 9
click at [120, 49] on div "1 x - 01:02 00:00 00:00" at bounding box center [398, 53] width 557 height 14
click at [123, 51] on icon at bounding box center [125, 52] width 7 height 7
click at [463, 55] on div "- 00:19 00:42 00:42" at bounding box center [379, 52] width 331 height 9
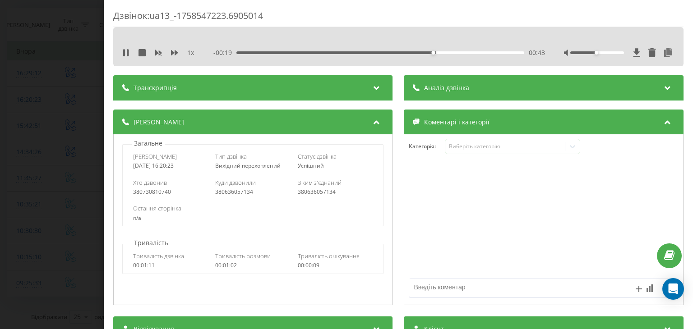
click at [465, 51] on div "- 00:19 00:43 00:43" at bounding box center [379, 52] width 331 height 9
click at [475, 52] on div "00:43" at bounding box center [380, 52] width 287 height 3
